Goal: Find specific fact: Find specific fact

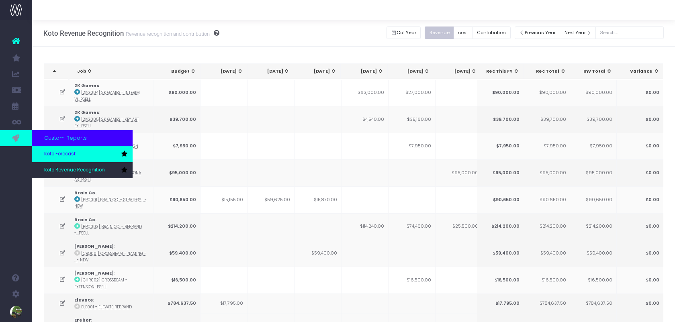
click at [45, 154] on span "Koto Forecast" at bounding box center [59, 154] width 31 height 7
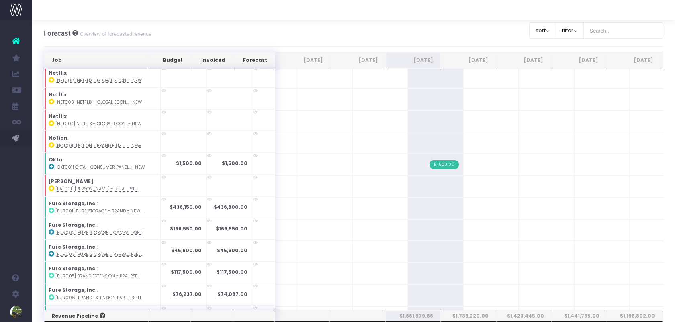
scroll to position [669, 0]
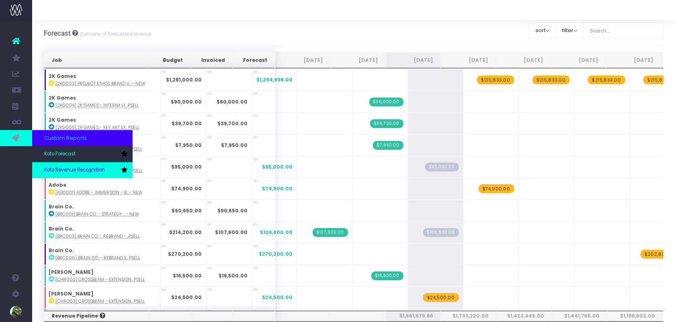
click at [61, 165] on link "Koto Revenue Recognition" at bounding box center [82, 170] width 100 height 16
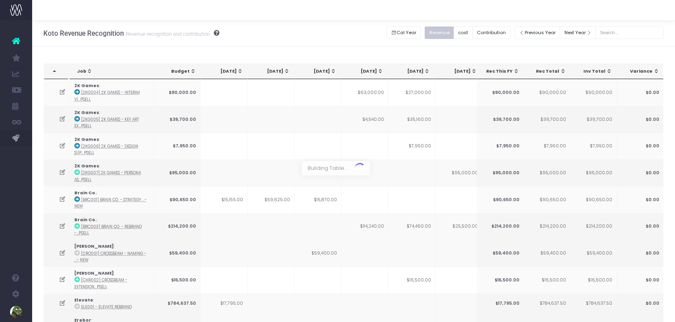
click at [506, 33] on div at bounding box center [337, 161] width 675 height 322
click at [506, 33] on button "Contribution" at bounding box center [492, 33] width 38 height 12
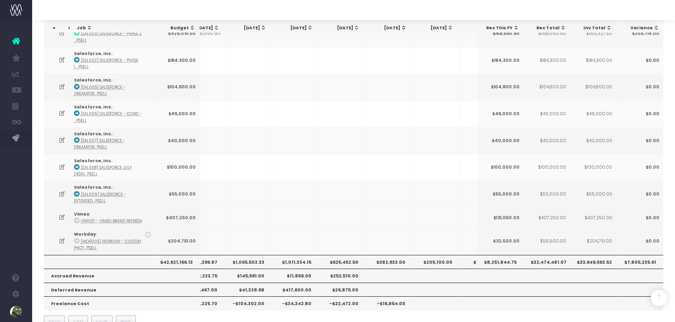
click at [295, 255] on th "$1,011,334.15" at bounding box center [295, 262] width 47 height 14
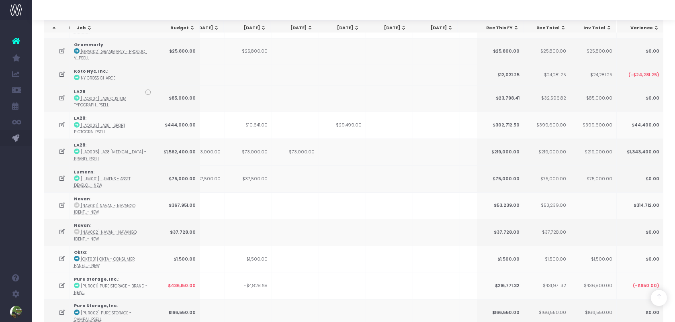
scroll to position [515, 0]
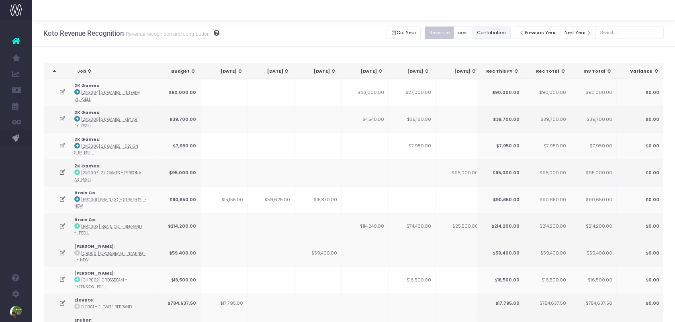
click at [510, 34] on button "Contribution" at bounding box center [492, 33] width 38 height 12
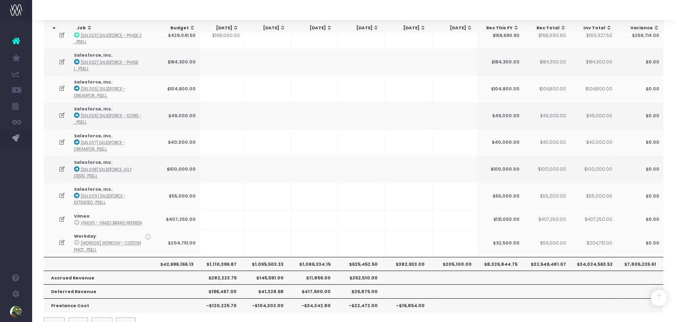
scroll to position [1118, 0]
click at [320, 256] on th "$1,086,334.15" at bounding box center [314, 263] width 47 height 14
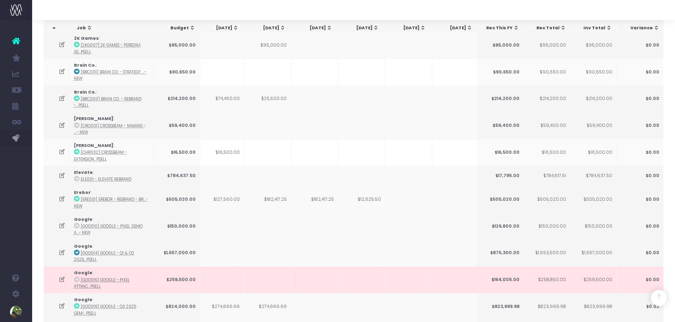
scroll to position [0, 0]
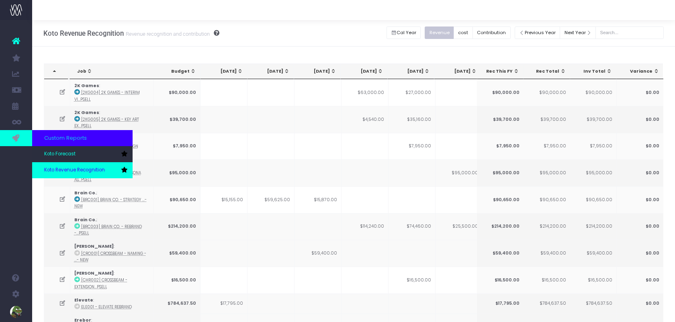
click at [55, 171] on span "Koto Revenue Recognition" at bounding box center [74, 170] width 61 height 7
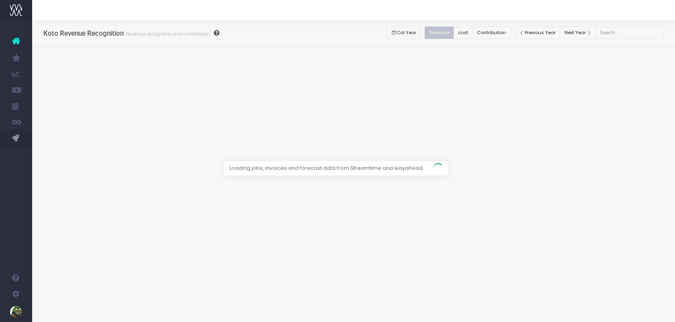
click at [498, 32] on div at bounding box center [337, 161] width 675 height 322
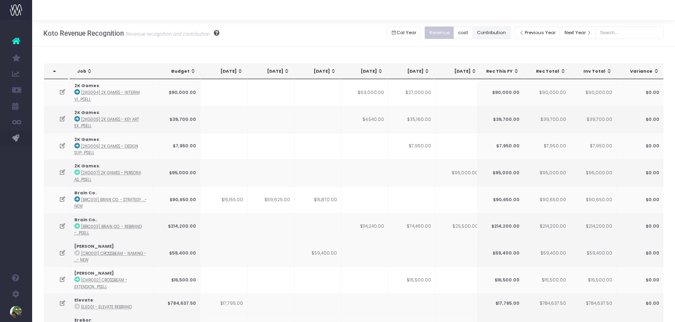
click at [498, 33] on button "Contribution" at bounding box center [492, 33] width 38 height 12
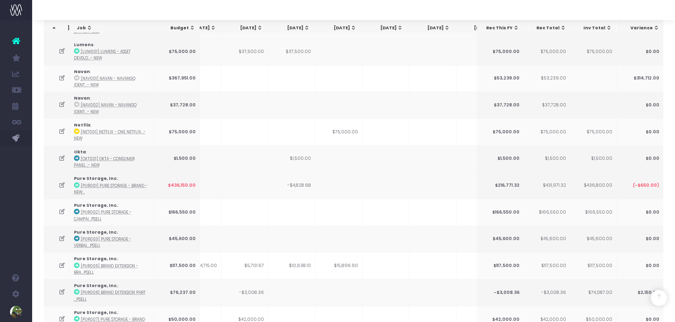
scroll to position [1118, 0]
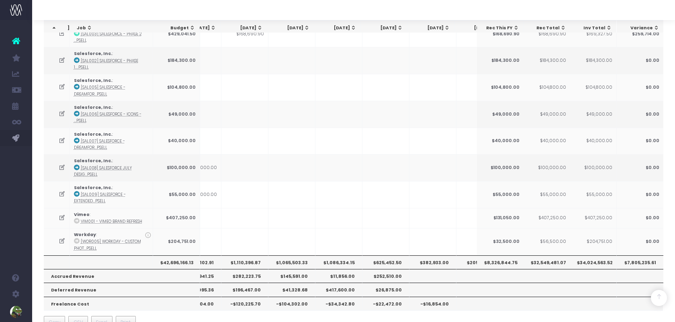
click at [341, 256] on th "$1,086,334.15" at bounding box center [338, 263] width 47 height 14
copy th "1,086,334.15"
click at [380, 256] on th "$625,452.50" at bounding box center [385, 263] width 47 height 14
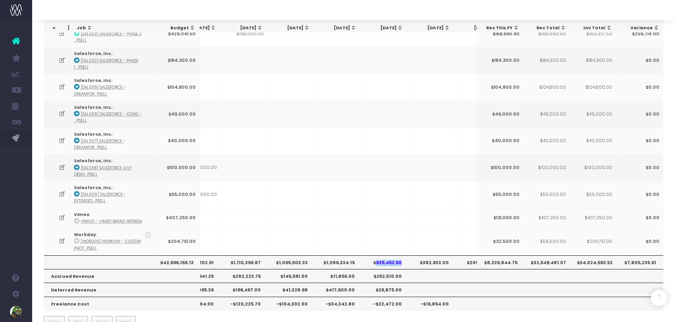
copy th "625,452.50"
click at [428, 256] on th "$382,933.00" at bounding box center [433, 263] width 47 height 14
copy th "382,933.00"
